Goal: Transaction & Acquisition: Purchase product/service

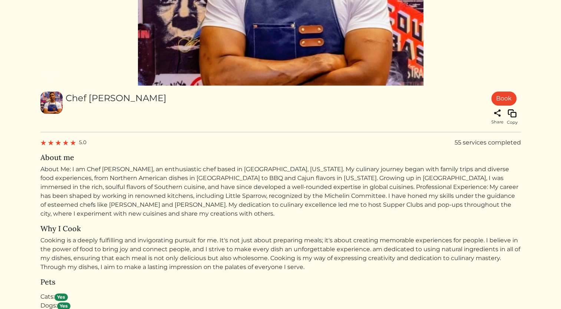
scroll to position [178, 0]
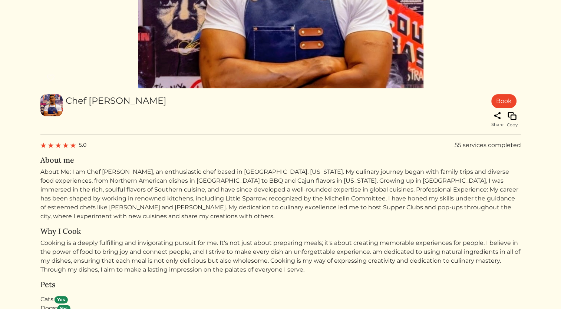
click at [516, 128] on div "Copy" at bounding box center [512, 120] width 11 height 17
click at [513, 128] on span "Copy" at bounding box center [512, 125] width 11 height 6
click at [497, 198] on div "5.0 55 services completed About me About Me: I am Chef [PERSON_NAME], an enthus…" at bounding box center [280, 181] width 480 height 80
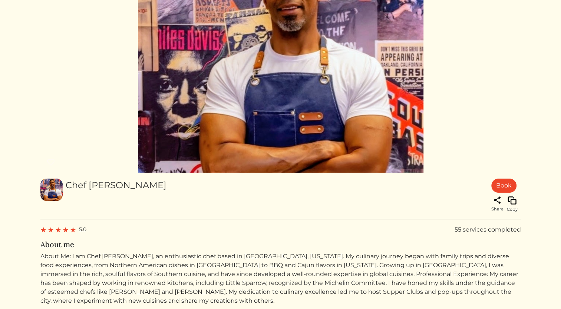
scroll to position [0, 0]
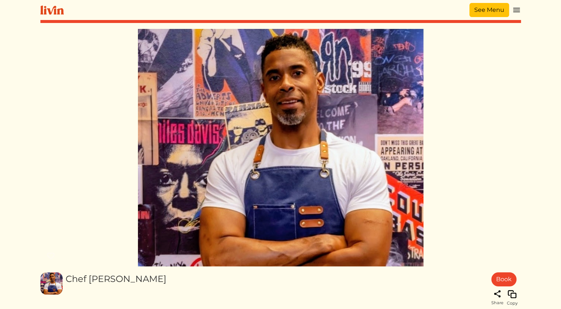
click at [492, 8] on link "See Menu" at bounding box center [489, 10] width 40 height 14
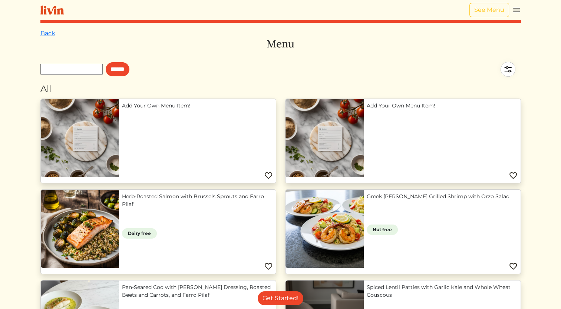
click at [557, 75] on html "See Menu Log In Book a Chef Become a Chef Browse Menu Back Menu ****** All Add …" at bounding box center [280, 154] width 561 height 309
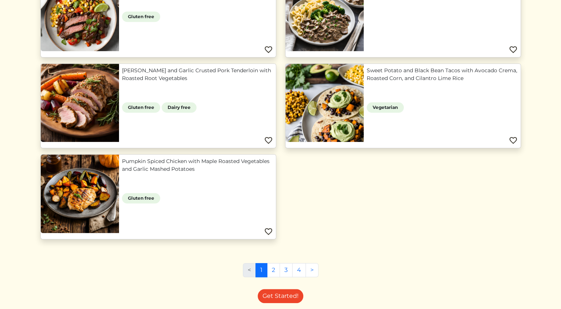
scroll to position [698, 0]
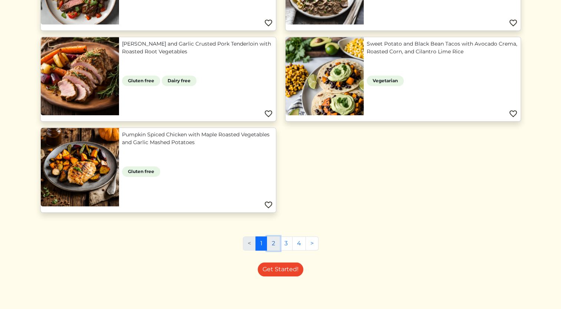
click at [272, 239] on link "2" at bounding box center [273, 243] width 13 height 14
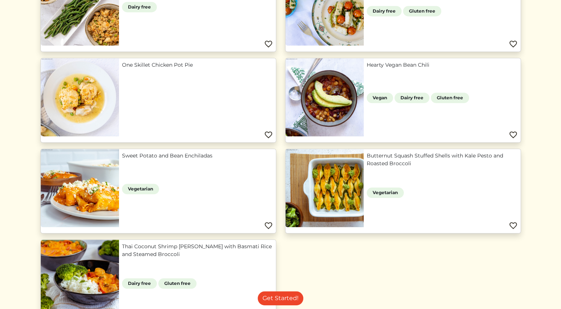
scroll to position [698, 0]
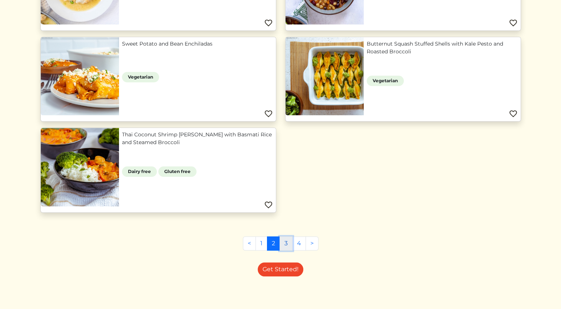
click at [289, 241] on link "3" at bounding box center [285, 243] width 13 height 14
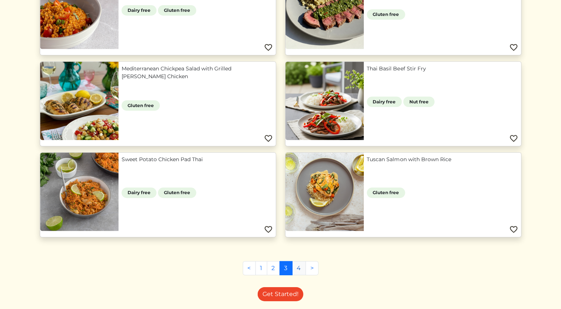
scroll to position [309, 0]
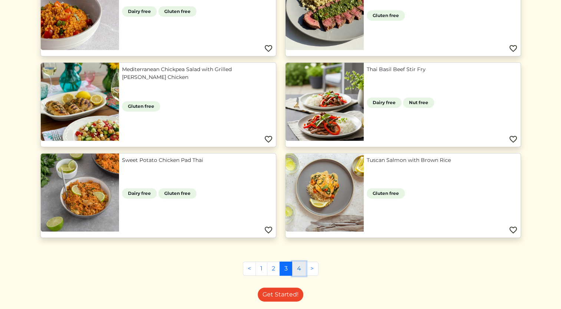
click at [301, 265] on link "4" at bounding box center [299, 269] width 14 height 14
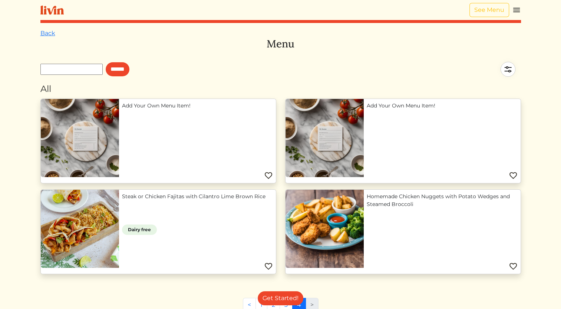
click at [367, 208] on link "Homemade Chicken Nuggets with Potato Wedges and Steamed Broccoli" at bounding box center [442, 201] width 151 height 16
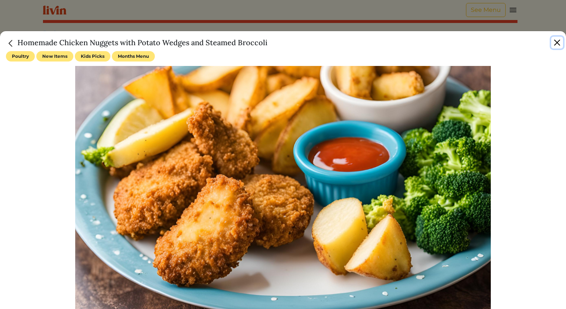
click at [558, 46] on button "Close" at bounding box center [557, 43] width 12 height 12
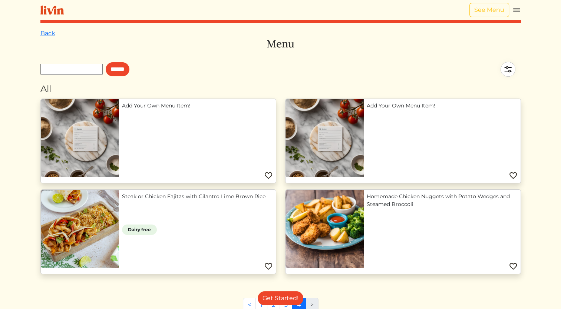
click at [518, 8] on img at bounding box center [516, 10] width 9 height 9
click at [44, 36] on link "Back" at bounding box center [47, 33] width 15 height 7
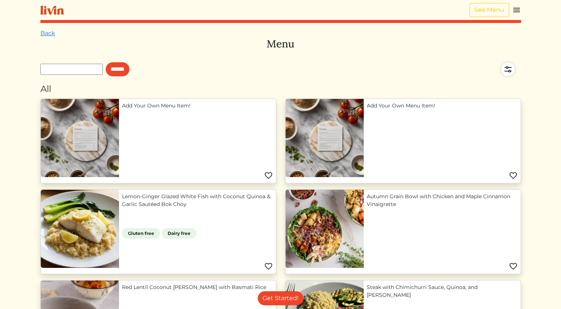
click at [44, 36] on link "Back" at bounding box center [47, 33] width 15 height 7
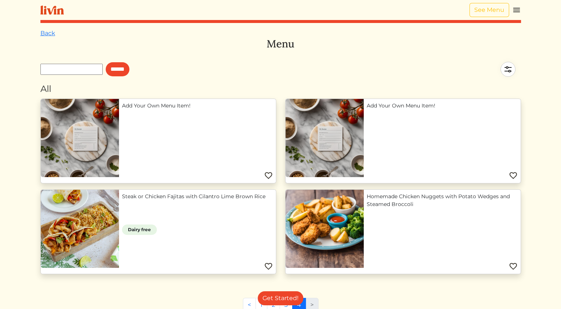
click at [44, 36] on link "Back" at bounding box center [47, 33] width 15 height 7
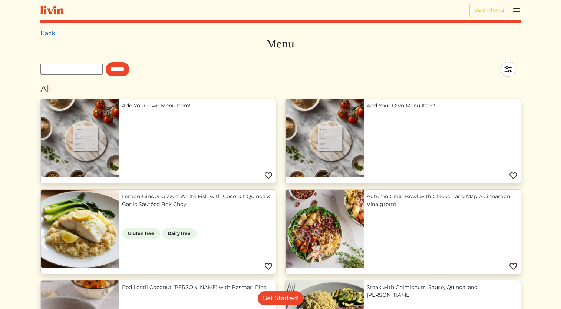
click at [44, 36] on link "Back" at bounding box center [47, 33] width 15 height 7
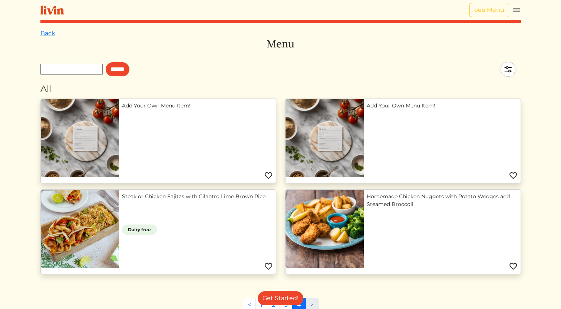
click at [44, 36] on link "Back" at bounding box center [47, 33] width 15 height 7
